Goal: Information Seeking & Learning: Find specific fact

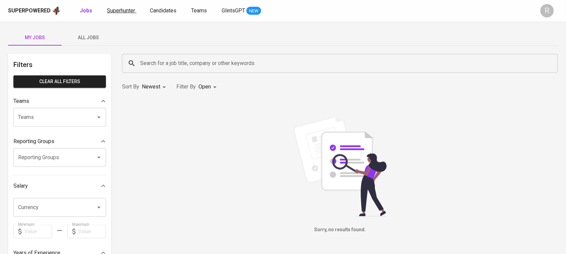
click at [118, 9] on span "Superhunter" at bounding box center [121, 10] width 28 height 6
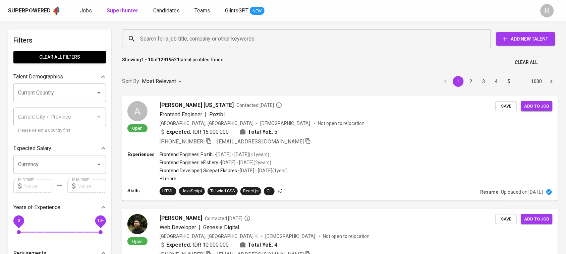
click at [192, 36] on input "Search for a job title, company or other keywords" at bounding box center [307, 39] width 339 height 13
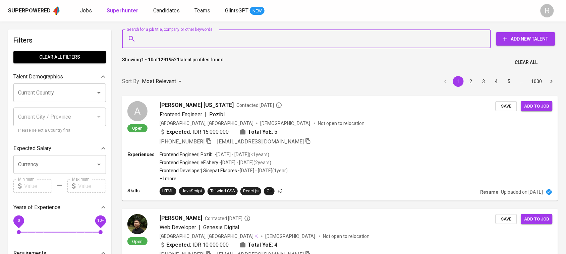
paste input "[PERSON_NAME]"
type input ""[PERSON_NAME]""
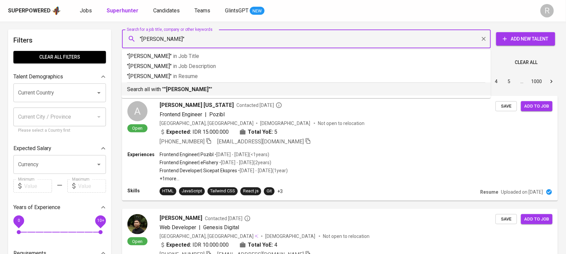
click at [200, 86] on p "Search all with " "Siti Muallifah" "" at bounding box center [306, 89] width 358 height 8
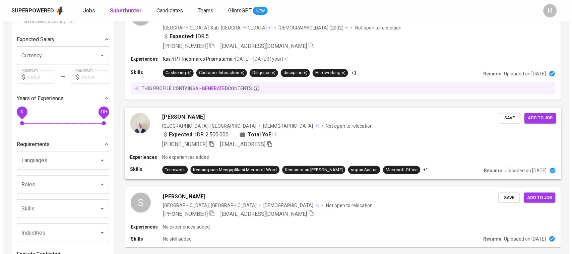
scroll to position [142, 0]
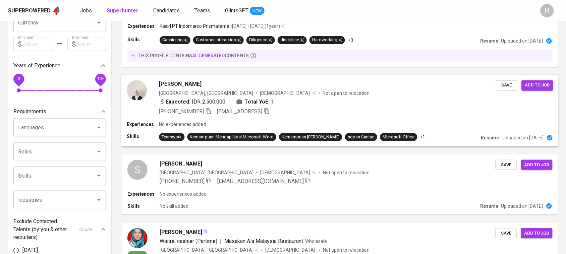
click at [309, 103] on div "Expected: IDR 2.500.000 Total YoE: 1" at bounding box center [327, 103] width 337 height 10
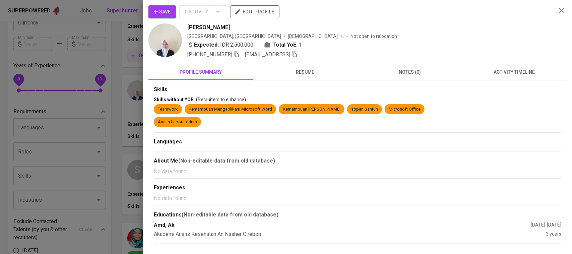
click at [300, 71] on span "resume" at bounding box center [305, 72] width 97 height 8
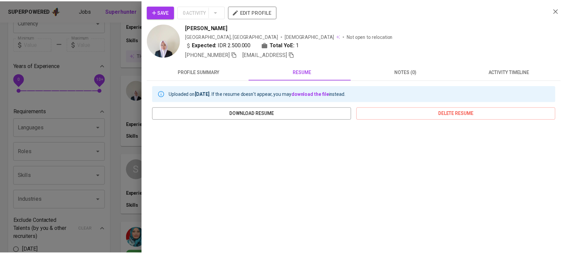
scroll to position [82, 0]
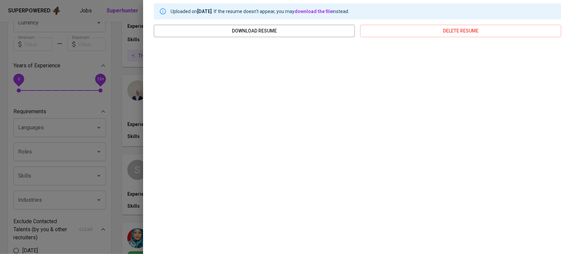
click at [118, 127] on div at bounding box center [286, 127] width 572 height 254
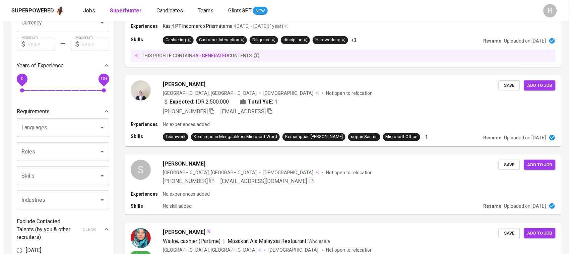
scroll to position [541, 0]
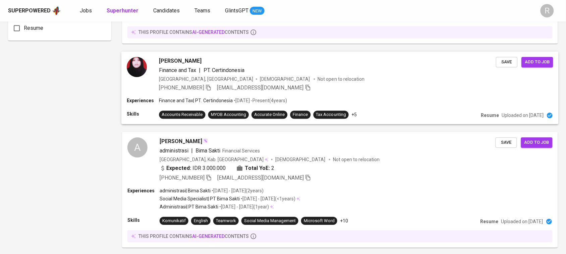
click at [334, 80] on div "Indonesia, Jakarta Pusat Female Not open to relocation" at bounding box center [327, 79] width 337 height 7
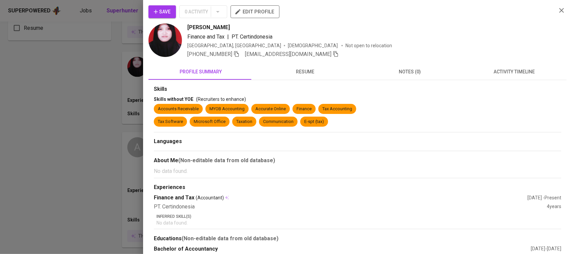
scroll to position [19, 0]
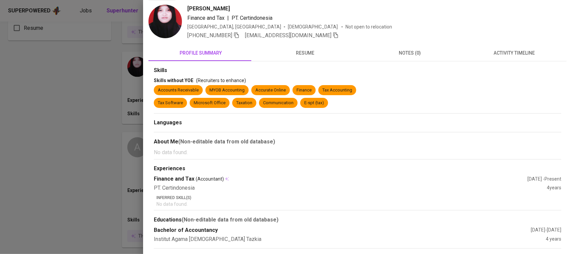
click at [117, 84] on div at bounding box center [286, 127] width 572 height 254
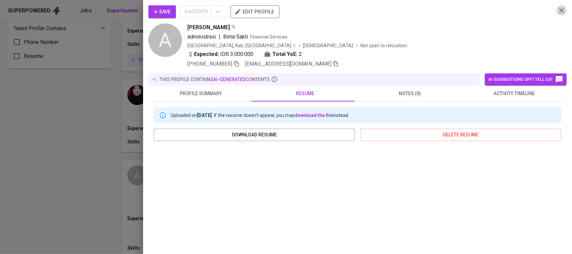
click at [558, 13] on icon "button" at bounding box center [562, 10] width 8 height 8
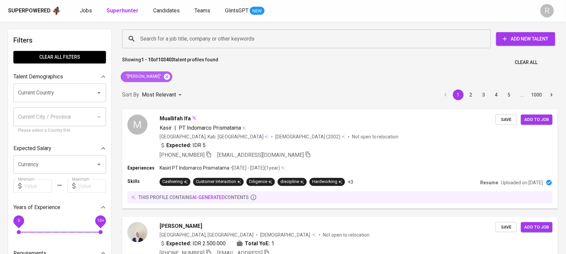
click at [163, 73] on icon at bounding box center [166, 76] width 7 height 7
click at [160, 36] on input "Search for a job title, company or other keywords" at bounding box center [307, 39] width 339 height 13
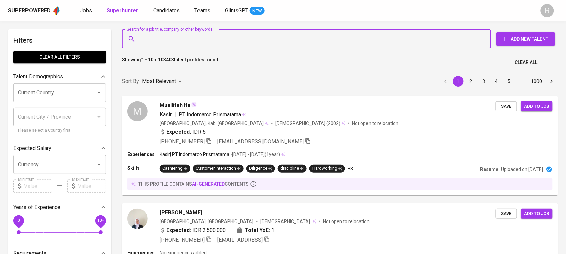
paste input "siti.muallifah@wilo.com"
type input "siti.muallifah@wilo.com"
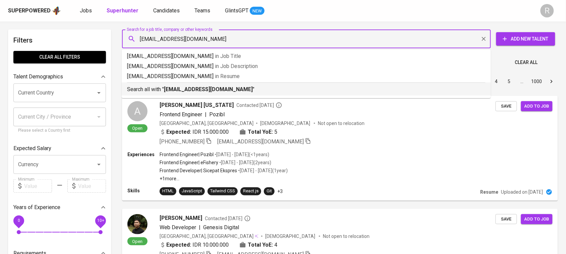
click at [249, 89] on p "Search all with " siti.muallifah@wilo.com "" at bounding box center [306, 89] width 358 height 8
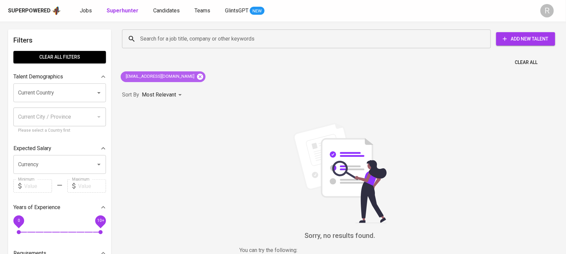
click at [196, 76] on icon at bounding box center [199, 76] width 7 height 7
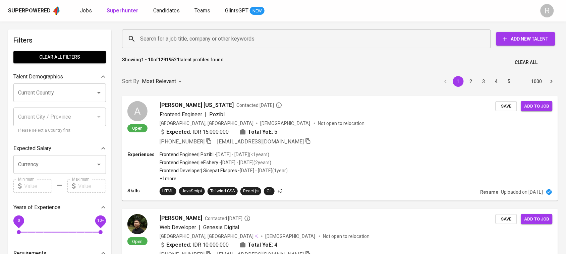
click at [219, 46] on div "Search for a job title, company or other keywords" at bounding box center [306, 38] width 369 height 19
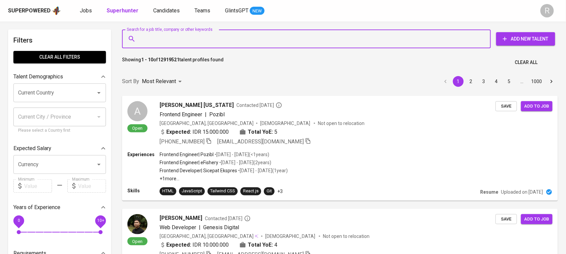
click at [213, 36] on input "Search for a job title, company or other keywords" at bounding box center [307, 39] width 339 height 13
paste input "Siti Muallifah"
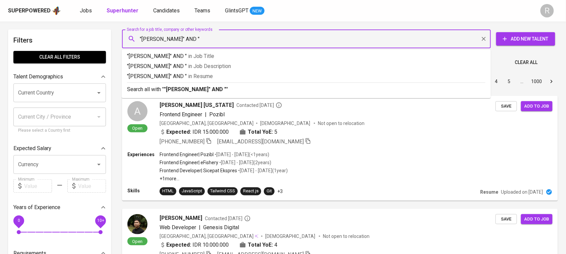
paste input "State University of Jakarta"
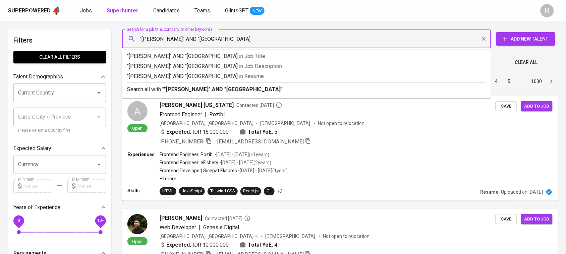
type input ""Siti Muallifah" AND "State University of Jakarta""
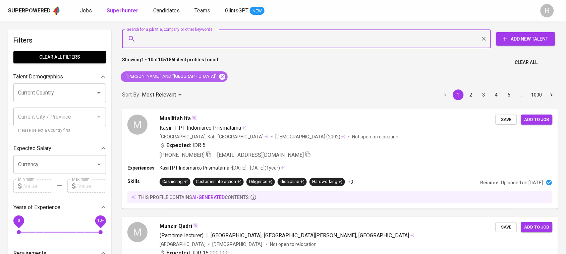
click at [223, 74] on icon at bounding box center [222, 76] width 6 height 6
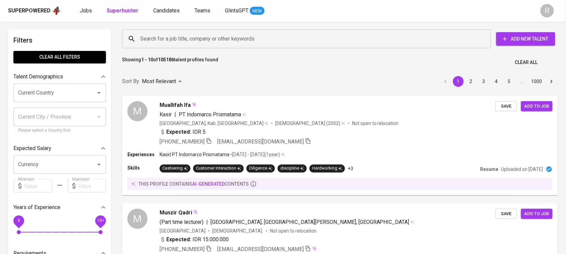
click at [205, 34] on input "Search for a job title, company or other keywords" at bounding box center [307, 39] width 339 height 13
click at [219, 38] on input "Search for a job title, company or other keywords" at bounding box center [307, 39] width 339 height 13
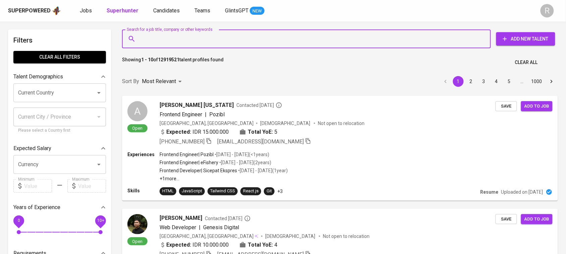
type input """
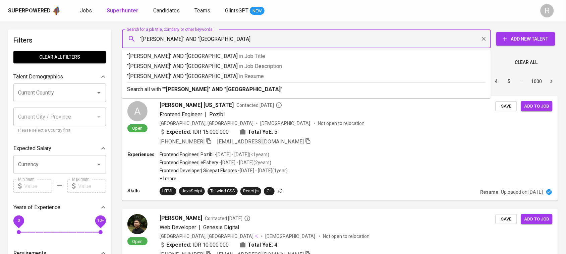
type input ""[PERSON_NAME]" AND "[GEOGRAPHIC_DATA]""
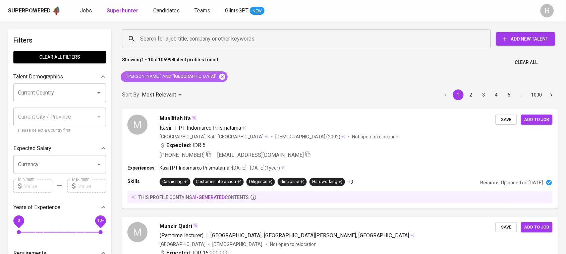
click at [225, 74] on icon at bounding box center [222, 76] width 6 height 6
click at [223, 85] on div "Sort By Most Relevant MOST_RELEVANT 1 2 3 4 5 … 1000" at bounding box center [340, 95] width 444 height 20
click at [222, 36] on input "Search for a job title, company or other keywords" at bounding box center [307, 39] width 339 height 13
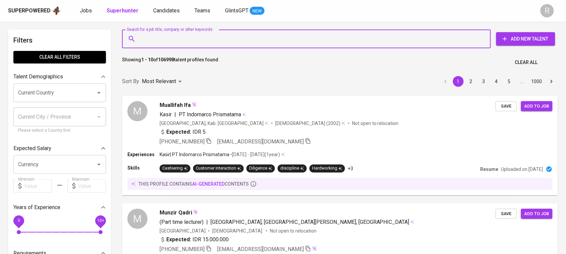
paste input "Wilo Pumps [GEOGRAPHIC_DATA]"
type input "Wilo Pumps [GEOGRAPHIC_DATA]"
click at [286, 37] on input "Wilo Pumps [GEOGRAPHIC_DATA]" at bounding box center [307, 39] width 339 height 13
paste input "Wilo Pumps [GEOGRAPHIC_DATA]"
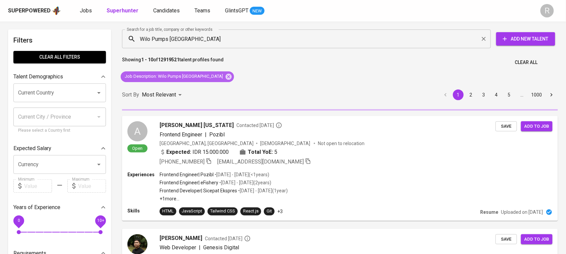
click at [225, 77] on icon at bounding box center [228, 76] width 7 height 7
click at [257, 89] on div "Sort By Most Relevant MOST_RELEVANT 1 2 3 4 5 … 1000" at bounding box center [340, 95] width 444 height 20
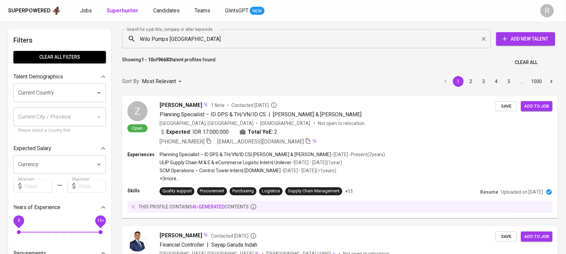
click at [221, 39] on input "Wilo Pumps [GEOGRAPHIC_DATA]" at bounding box center [307, 39] width 339 height 13
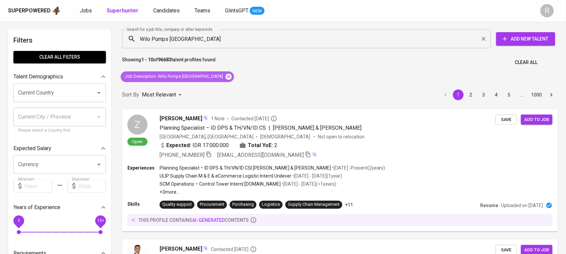
click at [225, 76] on icon at bounding box center [228, 76] width 7 height 7
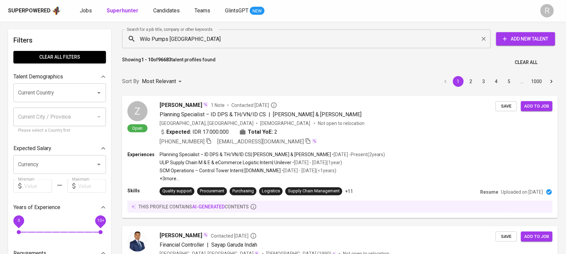
click at [242, 43] on input "Wilo Pumps [GEOGRAPHIC_DATA]" at bounding box center [307, 39] width 339 height 13
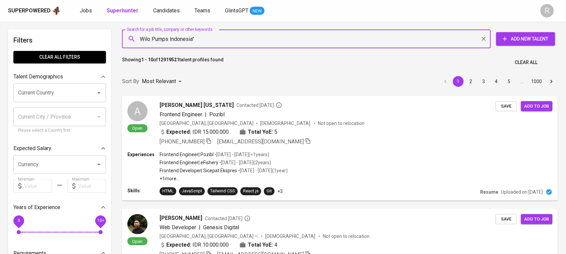
type input ""Wilo Pumps Indonesia""
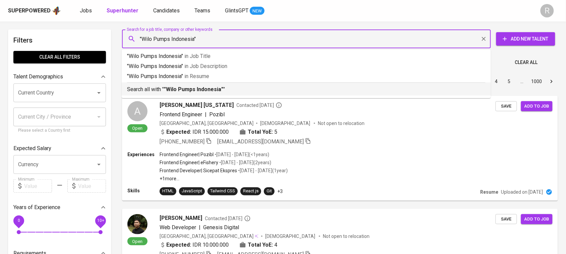
click at [201, 87] on b ""Wilo Pumps Indonesia"" at bounding box center [193, 89] width 59 height 6
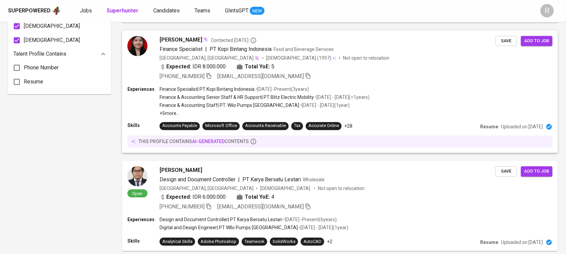
scroll to position [300, 0]
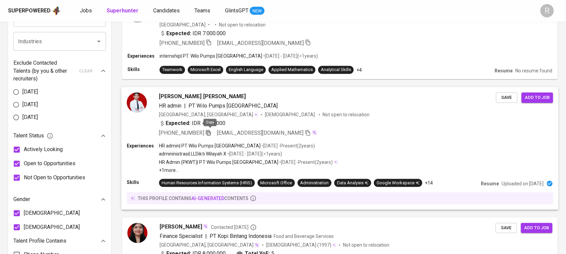
click at [210, 130] on icon "button" at bounding box center [208, 133] width 6 height 6
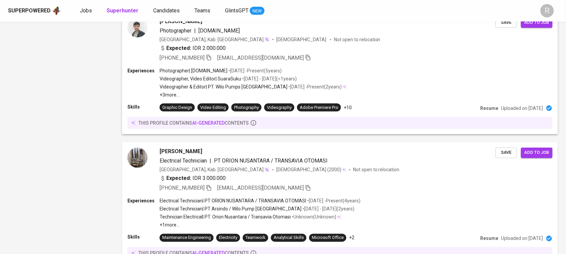
scroll to position [1023, 0]
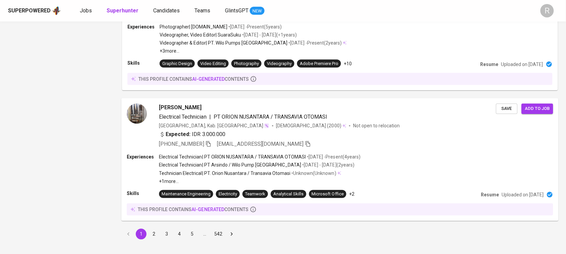
scroll to position [1023, 0]
